Goal: Transaction & Acquisition: Download file/media

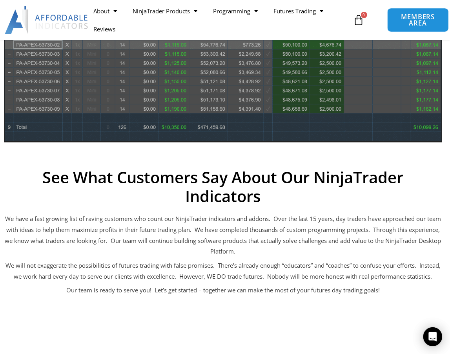
scroll to position [499, 0]
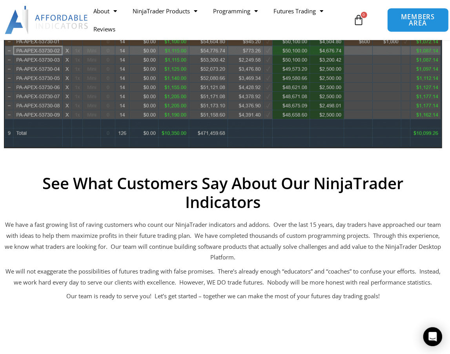
click at [426, 20] on span "MEMBERS AREA" at bounding box center [418, 20] width 44 height 13
click at [417, 20] on span "MEMBERS AREA" at bounding box center [418, 20] width 44 height 13
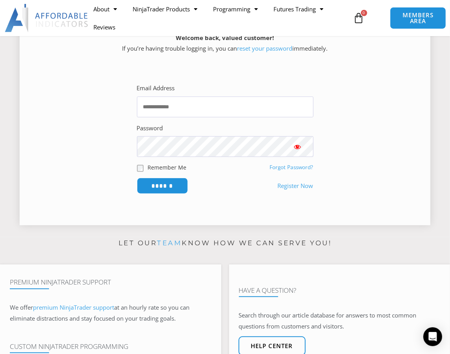
scroll to position [142, 0]
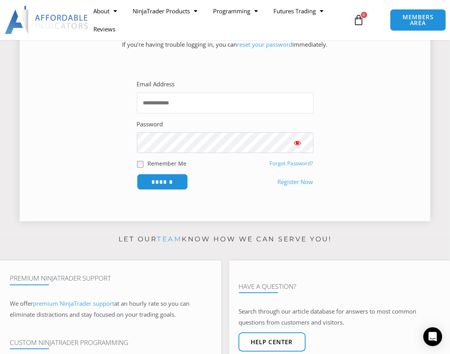
click at [223, 108] on input "Email Address" at bounding box center [225, 103] width 176 height 21
type input "**********"
click at [137, 174] on input "******" at bounding box center [162, 182] width 51 height 16
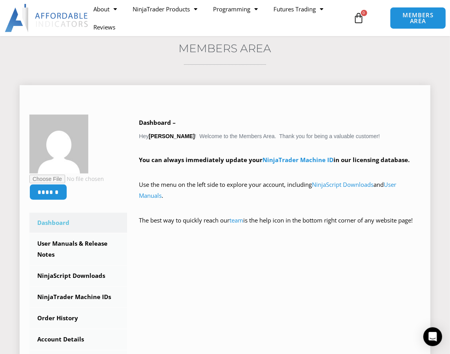
scroll to position [71, 0]
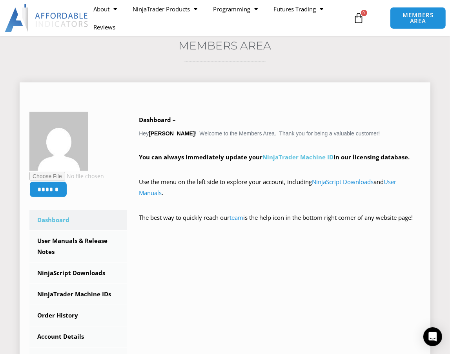
click at [290, 157] on link "NinjaTrader Machine ID" at bounding box center [297, 157] width 71 height 8
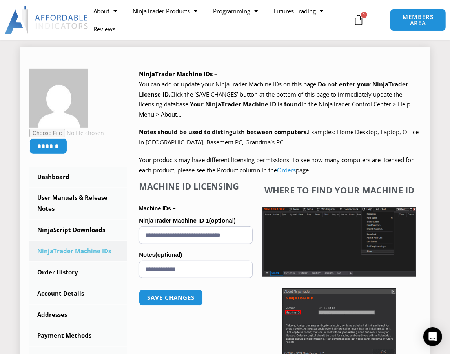
scroll to position [107, 0]
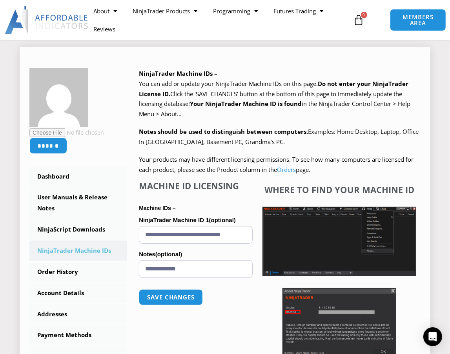
click at [228, 238] on input "**********" at bounding box center [196, 235] width 114 height 18
click at [311, 134] on span "Notes should be used to distinguish between computers. Examples: Home Desktop, …" at bounding box center [279, 136] width 280 height 18
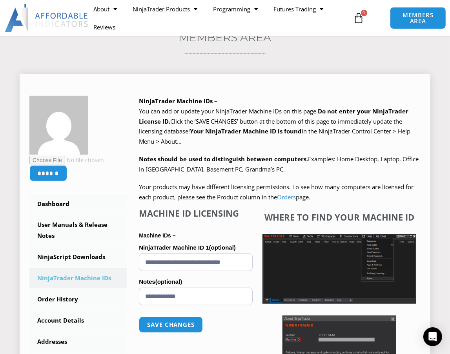
scroll to position [71, 0]
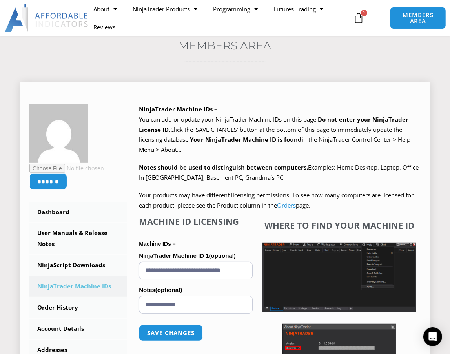
click at [274, 116] on span "You can add or update your NinjaTrader Machine IDs on this page." at bounding box center [228, 119] width 179 height 8
click at [423, 16] on span "MEMBERS AREA" at bounding box center [418, 18] width 44 height 13
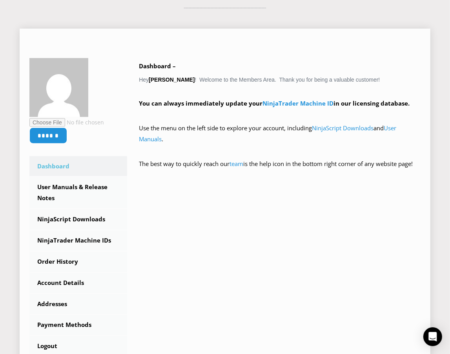
scroll to position [142, 0]
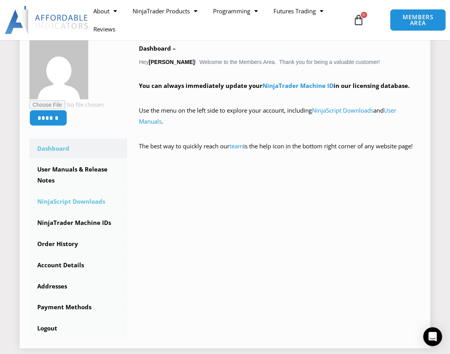
click at [78, 199] on link "NinjaScript Downloads" at bounding box center [78, 201] width 98 height 20
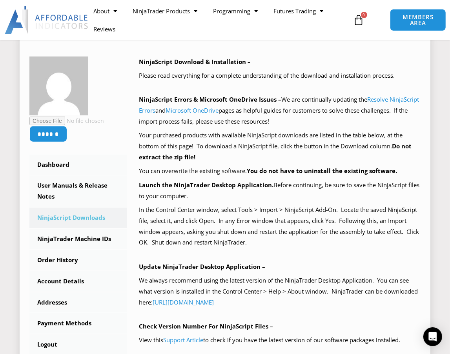
scroll to position [142, 0]
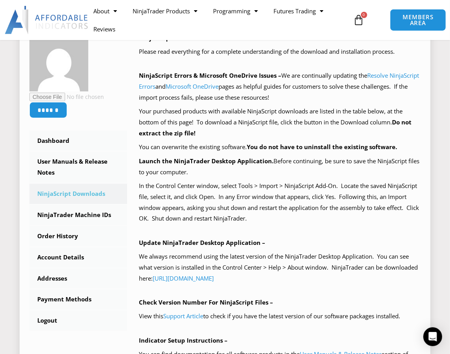
click at [297, 135] on p "Your purchased products with available NinjaScript downloads are listed in the …" at bounding box center [280, 122] width 282 height 33
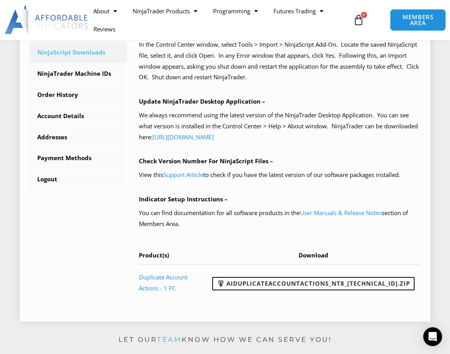
scroll to position [285, 0]
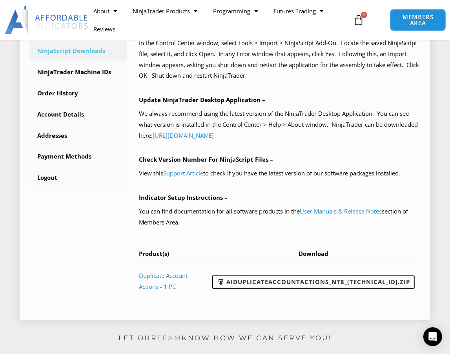
click at [331, 140] on p "We always recommend using the latest version of the NinjaTrader Desktop Applica…" at bounding box center [280, 124] width 282 height 33
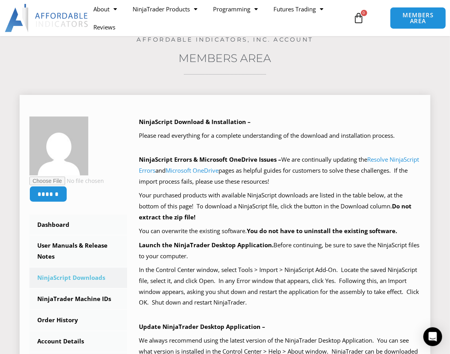
scroll to position [35, 0]
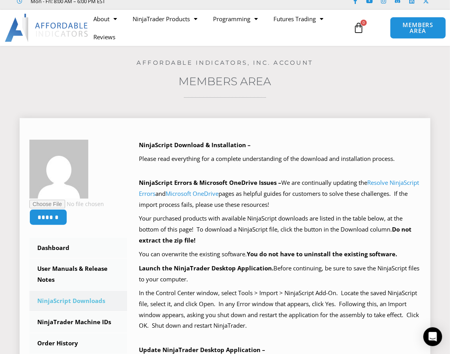
drag, startPoint x: 335, startPoint y: 151, endPoint x: 333, endPoint y: 155, distance: 4.6
click at [335, 151] on div "NinjaScript Download & Installation – Please read everything for a complete und…" at bounding box center [280, 344] width 282 height 409
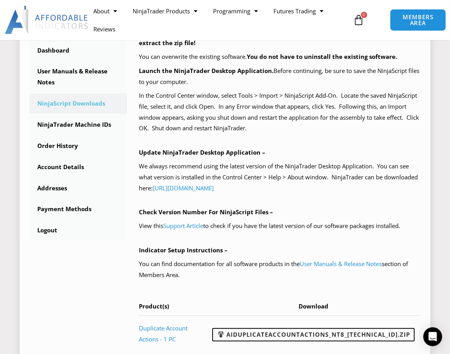
scroll to position [249, 0]
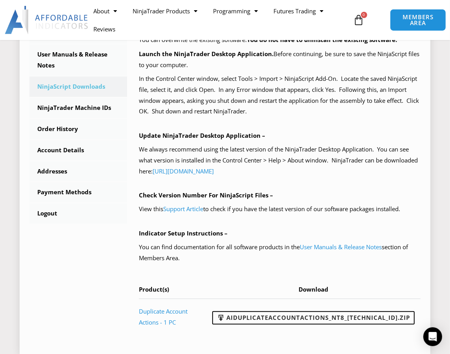
click at [319, 117] on div "NinjaScript Download & Installation – Please read everything for a complete und…" at bounding box center [280, 129] width 282 height 409
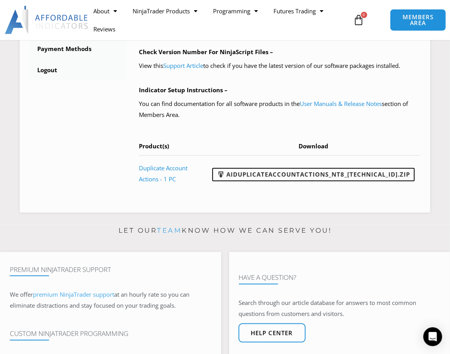
scroll to position [357, 0]
